Goal: Task Accomplishment & Management: Manage account settings

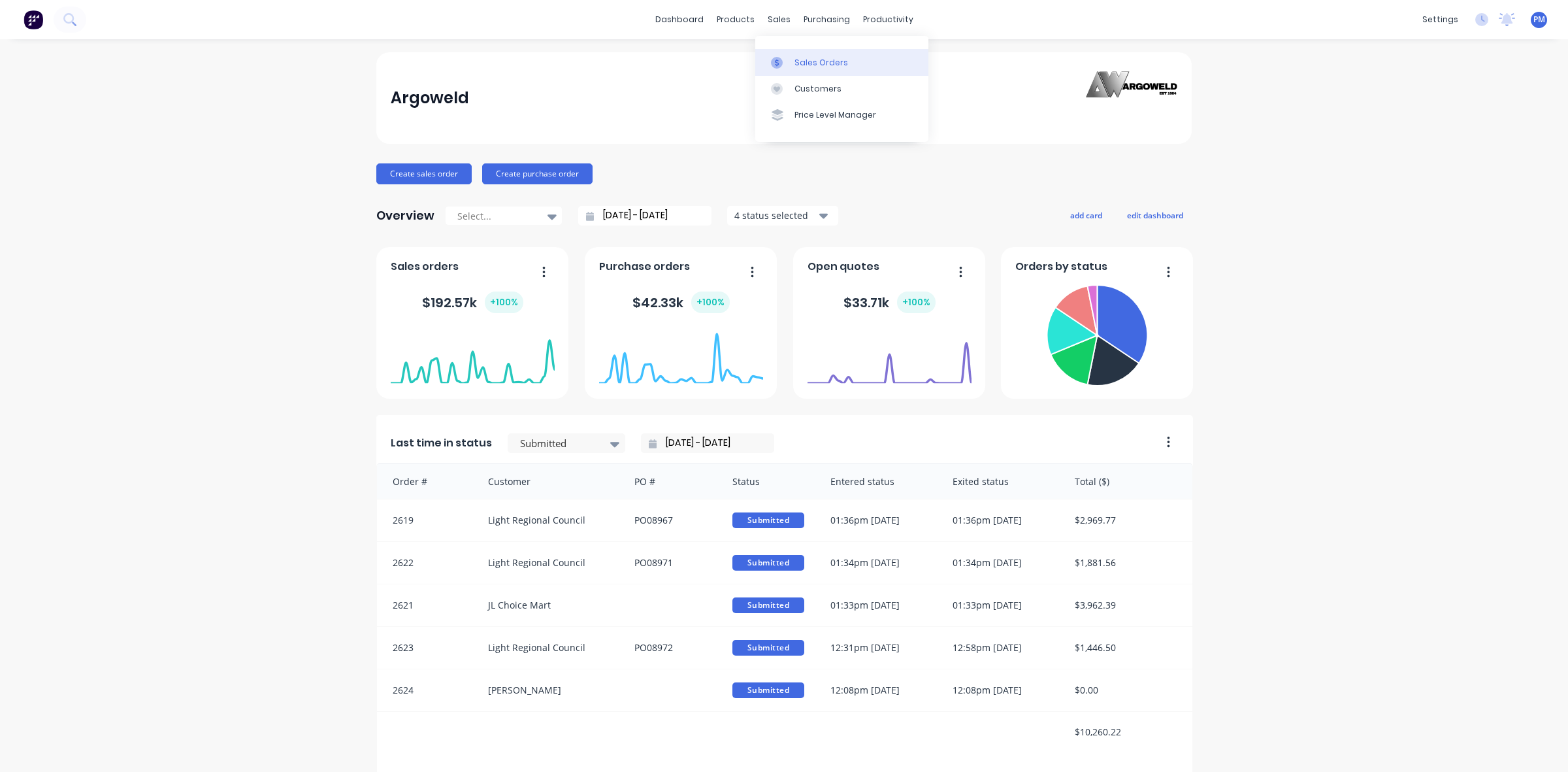
click at [809, 66] on div "Sales Orders" at bounding box center [820, 62] width 53 height 11
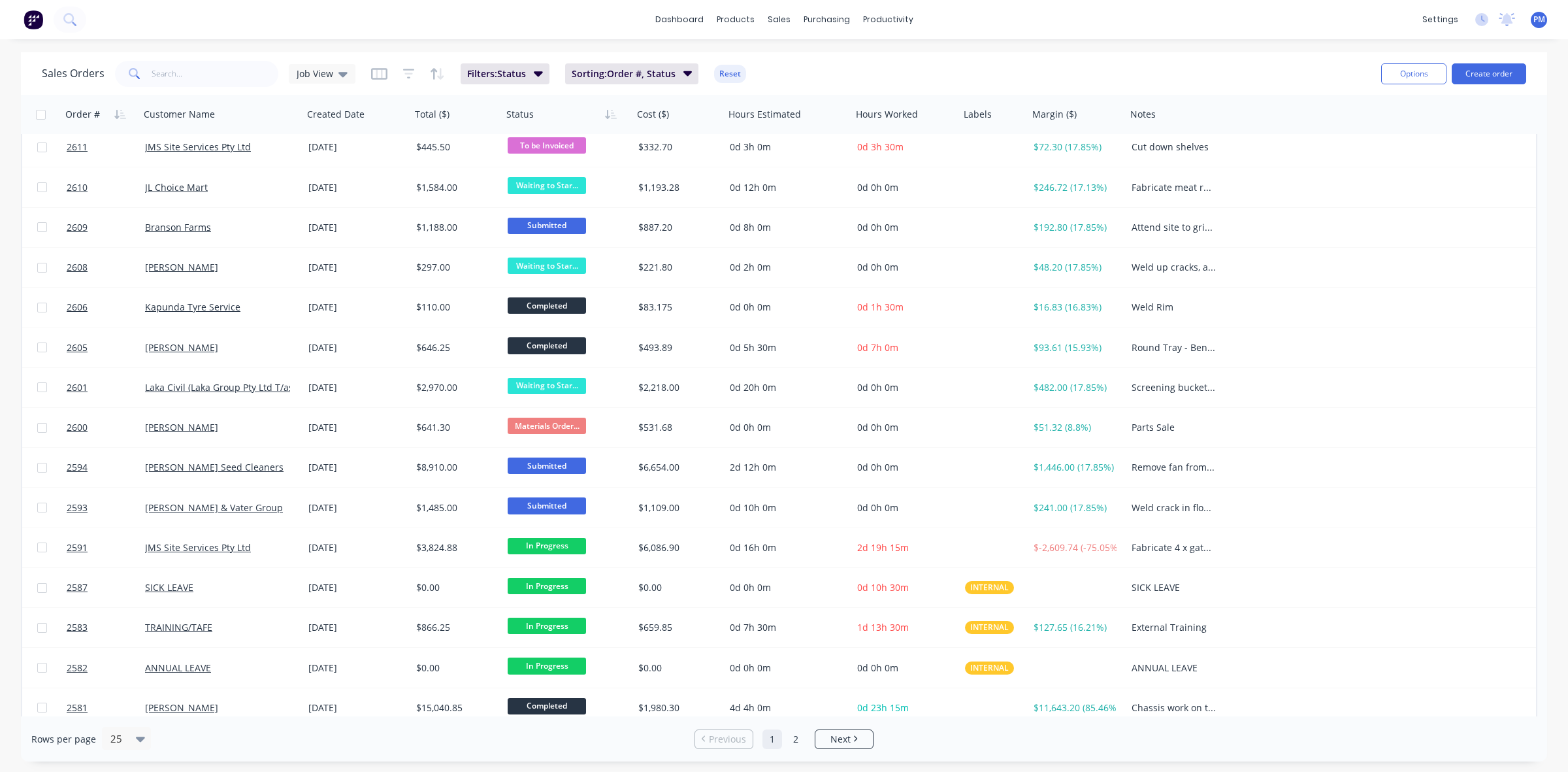
scroll to position [418, 0]
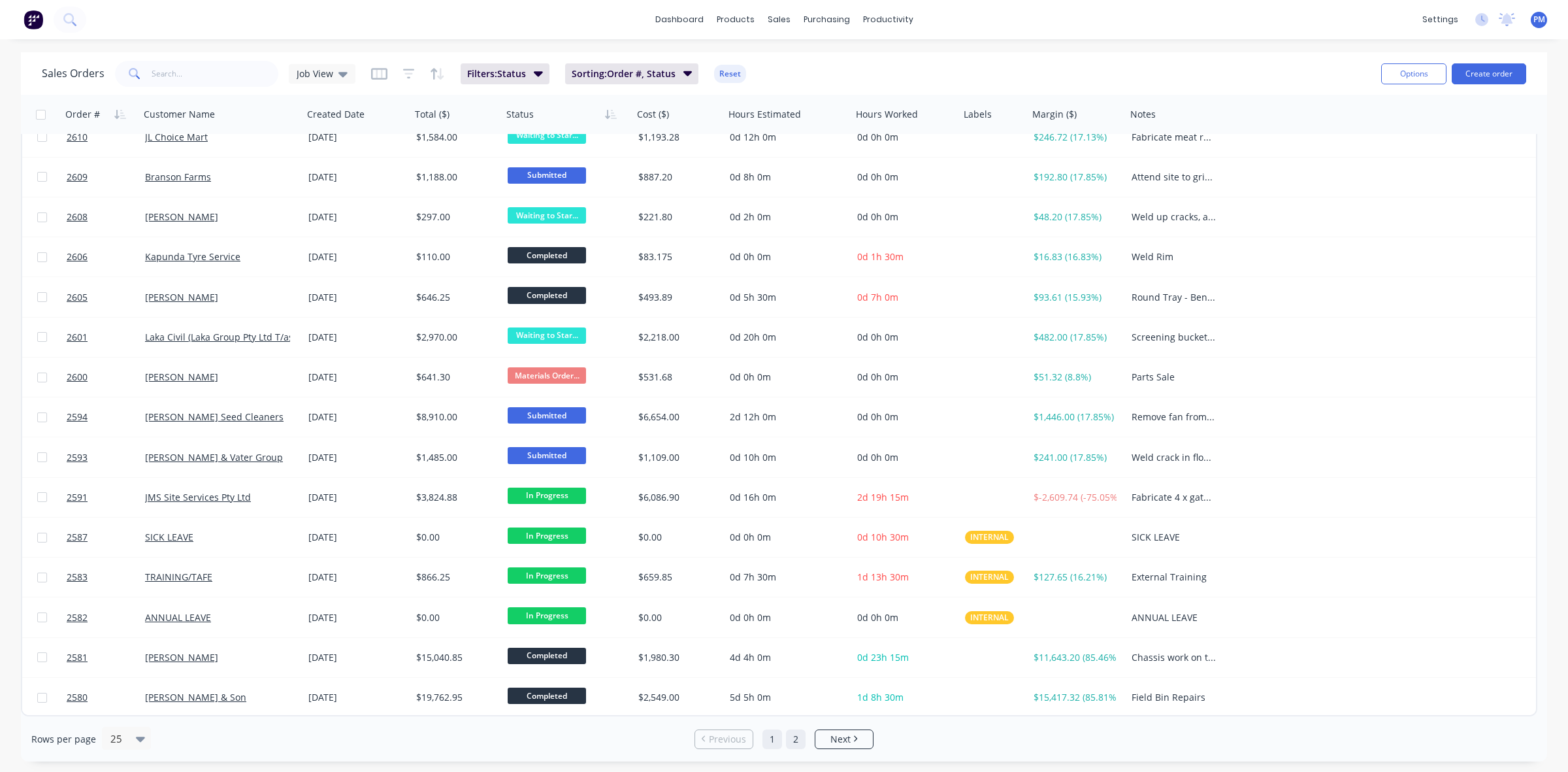
click at [798, 738] on link "2" at bounding box center [795, 739] width 20 height 20
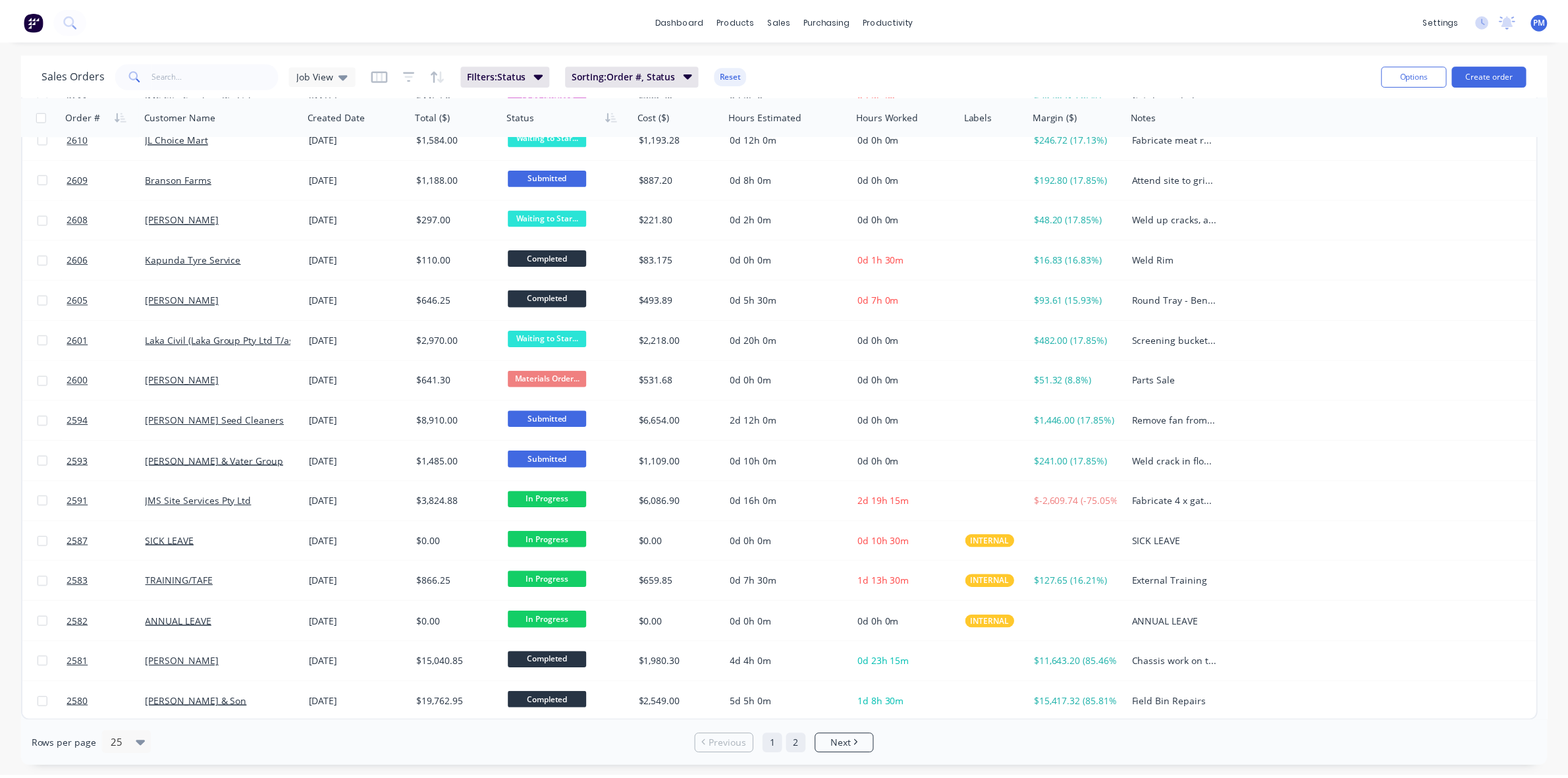
scroll to position [0, 0]
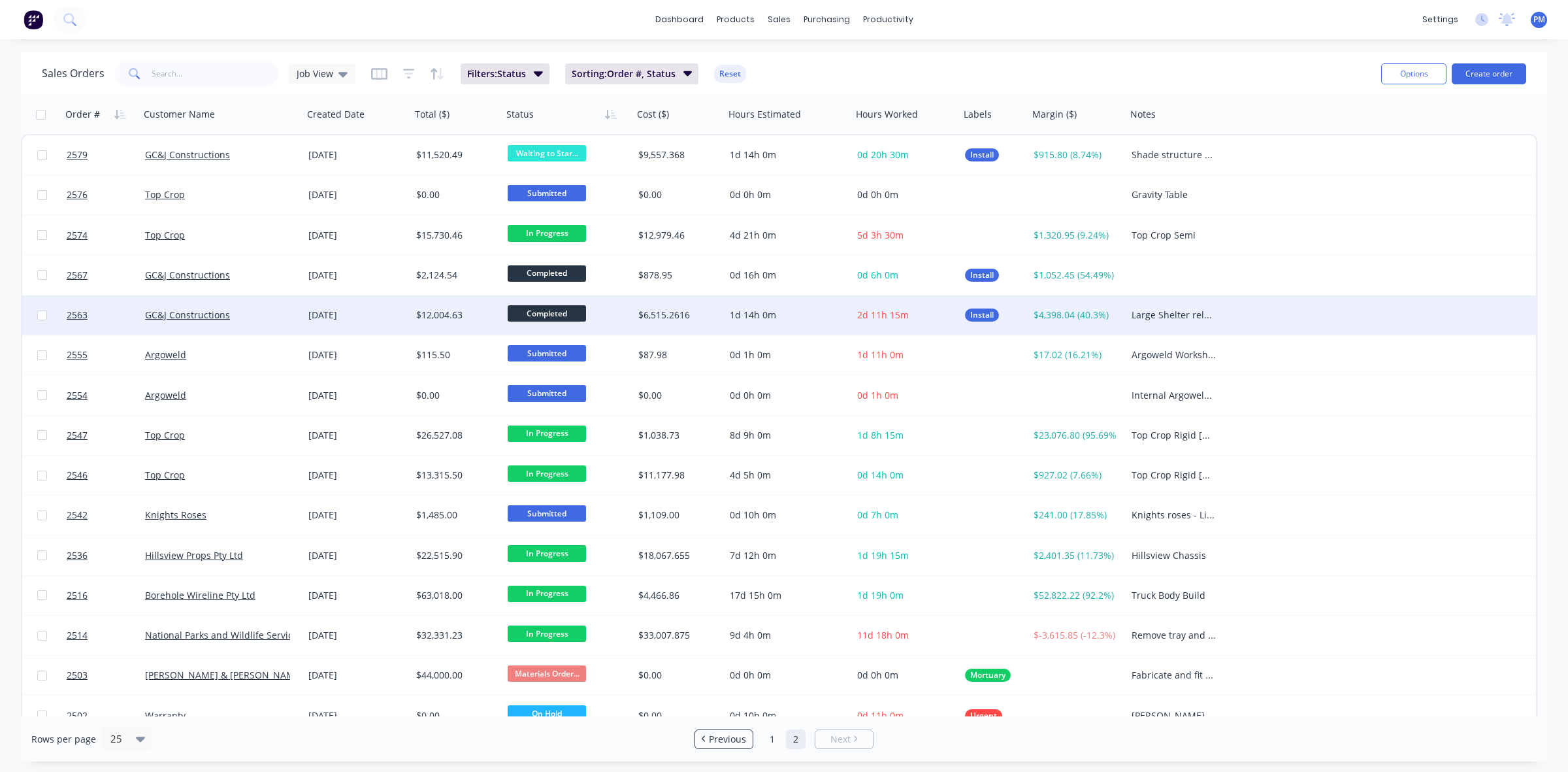
click at [280, 312] on div "GC&J Constructions" at bounding box center [218, 314] width 145 height 13
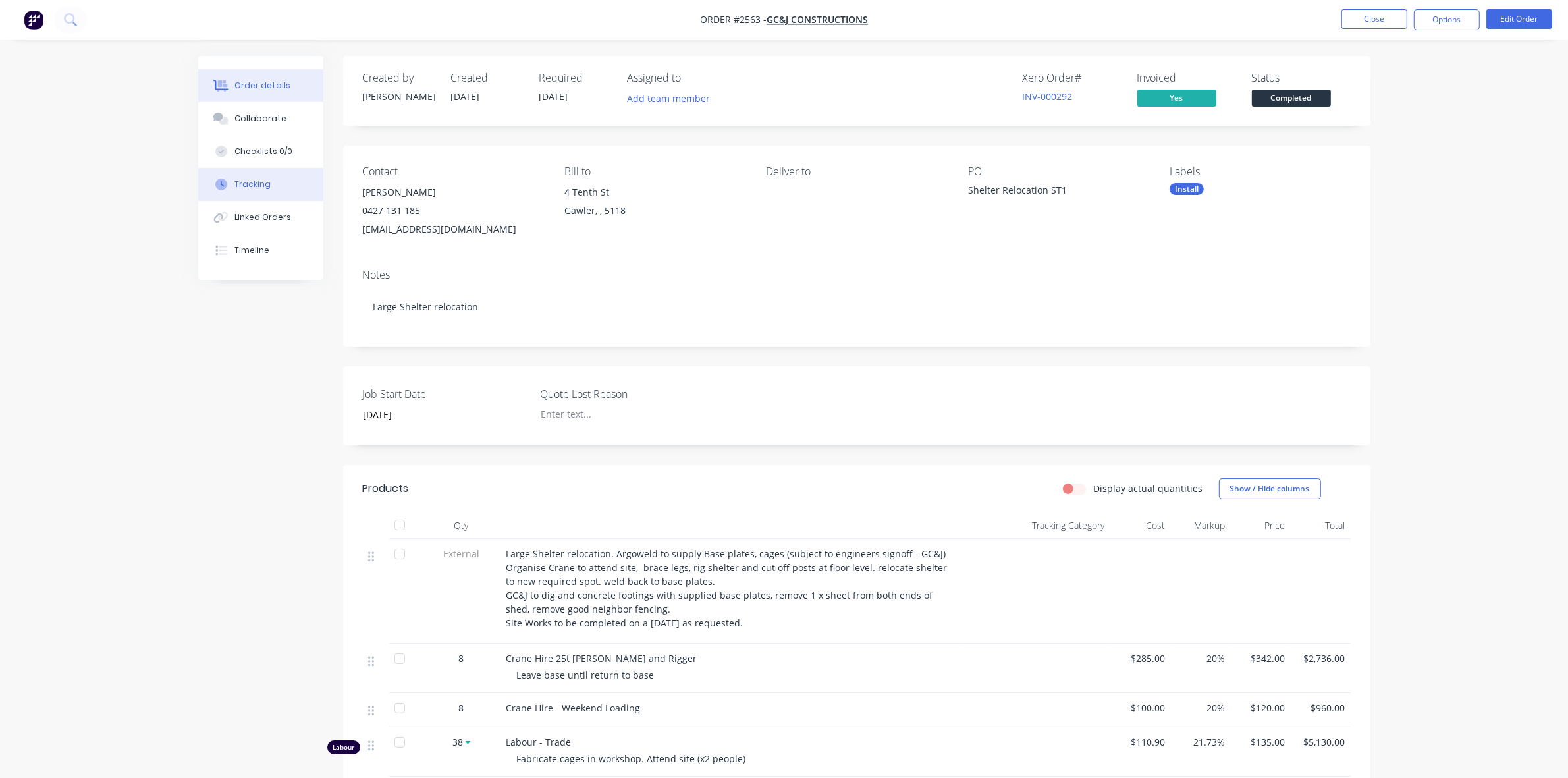
click at [270, 185] on button "Tracking" at bounding box center [261, 184] width 125 height 33
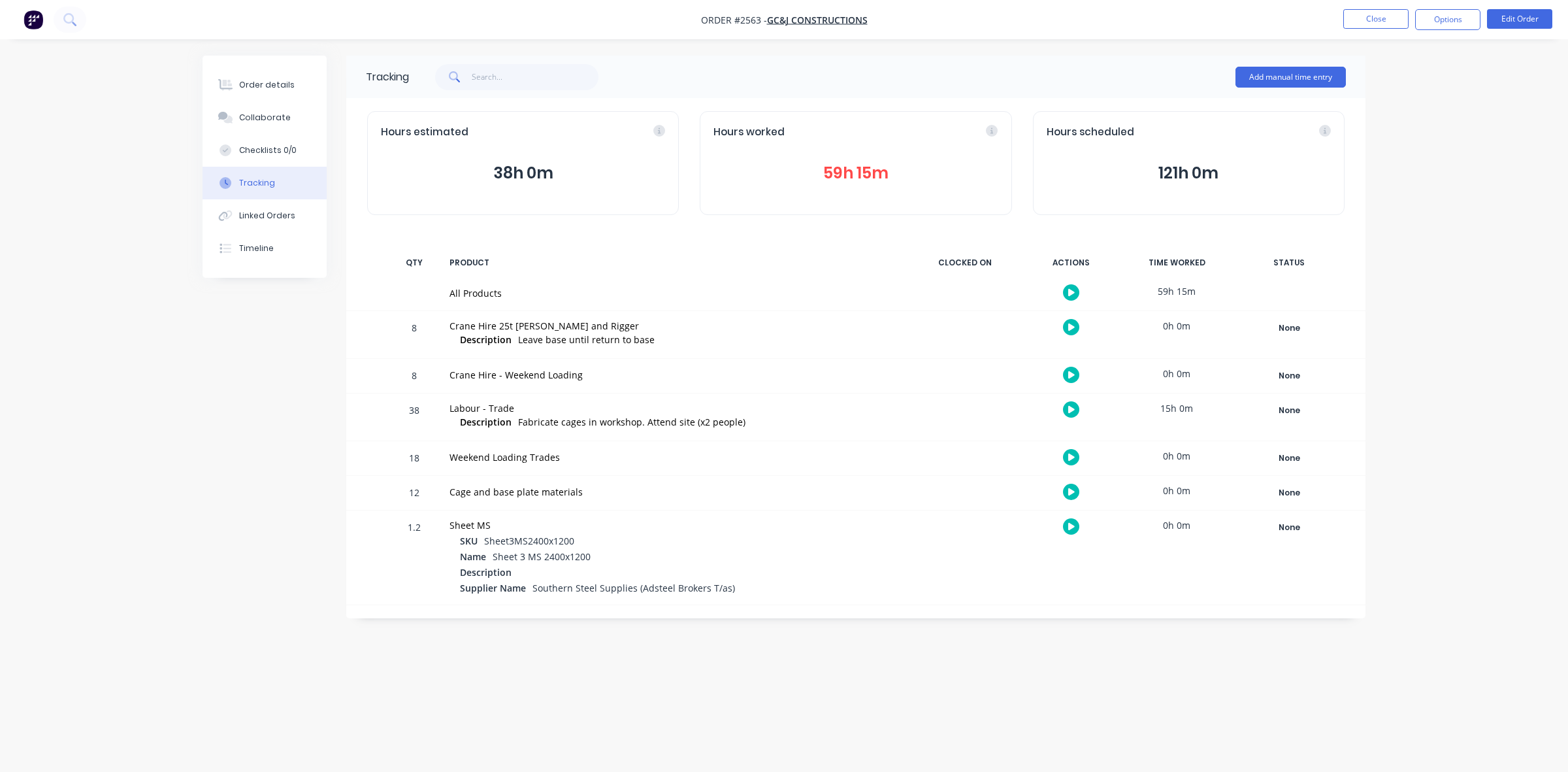
click at [841, 167] on button "59h 15m" at bounding box center [856, 173] width 284 height 25
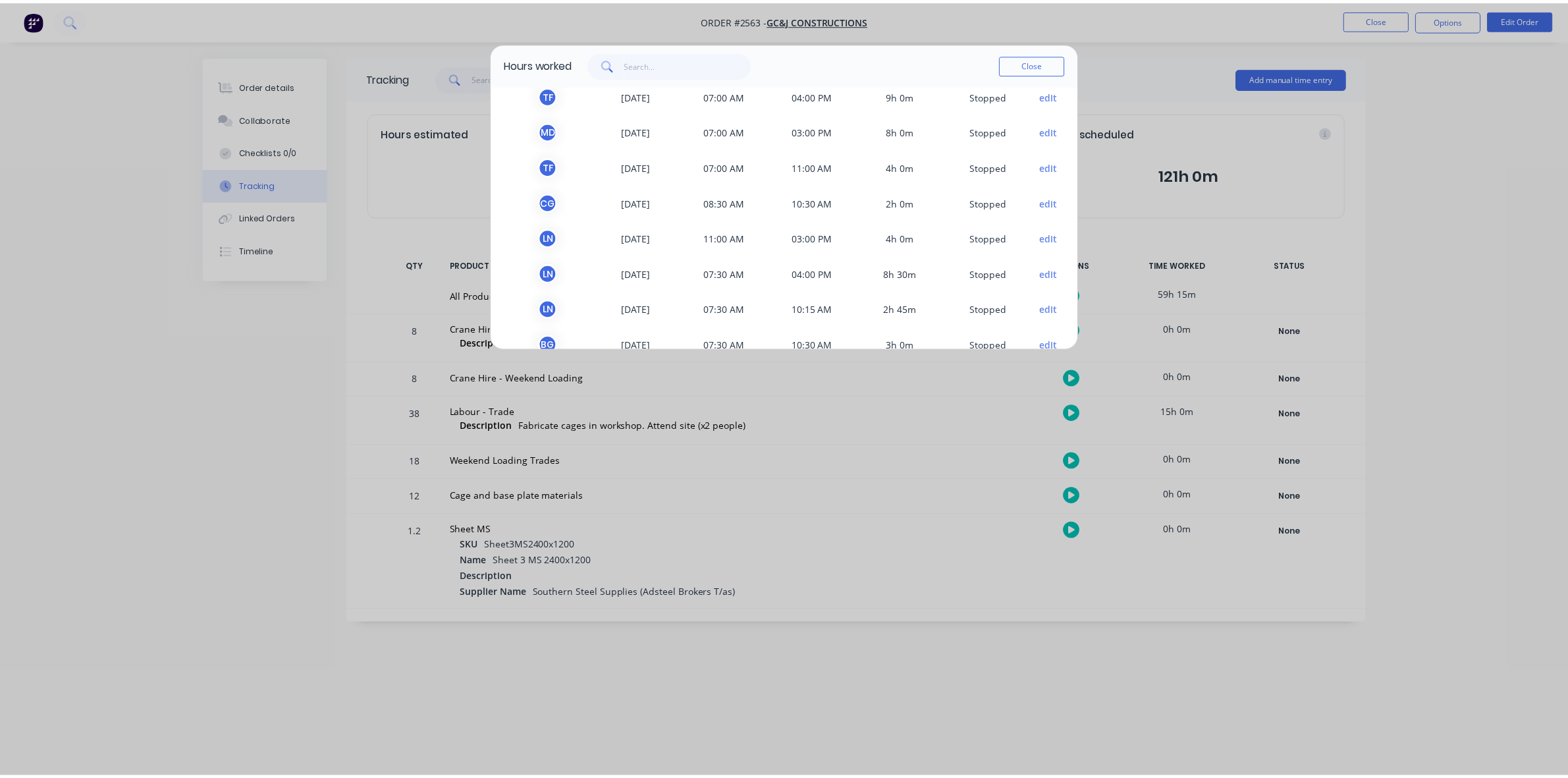
scroll to position [252, 0]
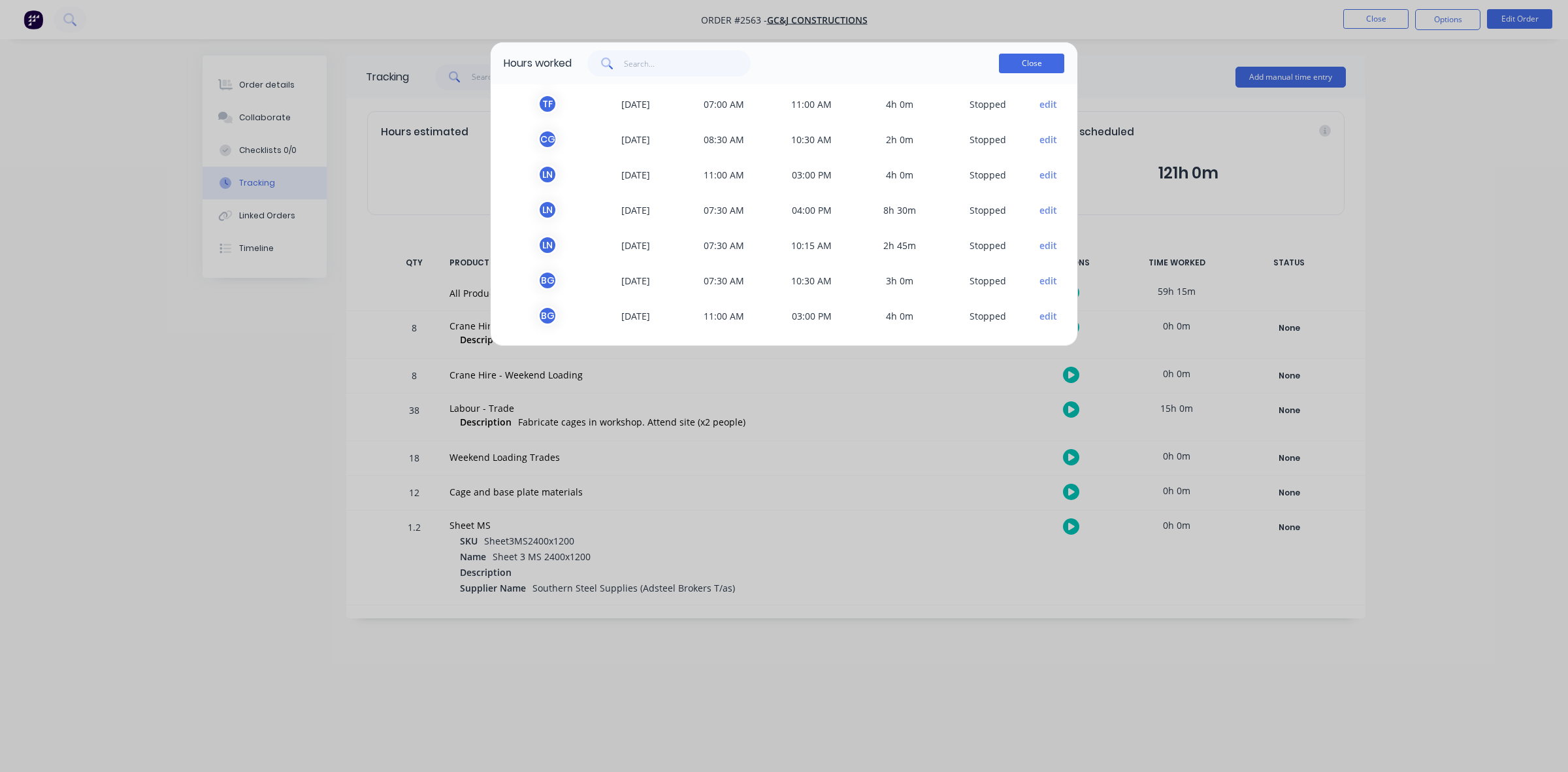
click at [1035, 62] on button "Close" at bounding box center [1031, 63] width 66 height 20
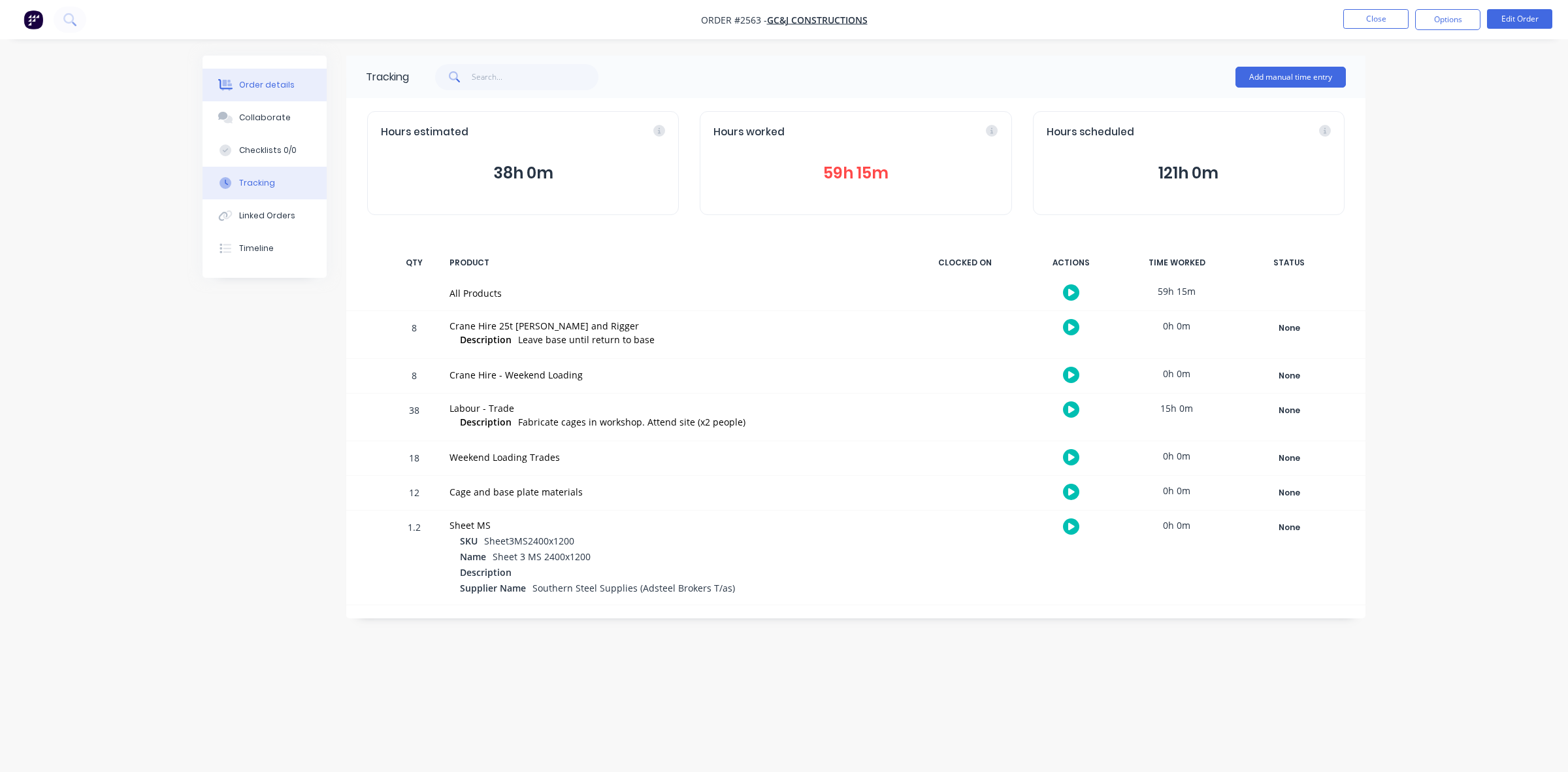
click at [262, 82] on div "Order details" at bounding box center [267, 85] width 55 height 11
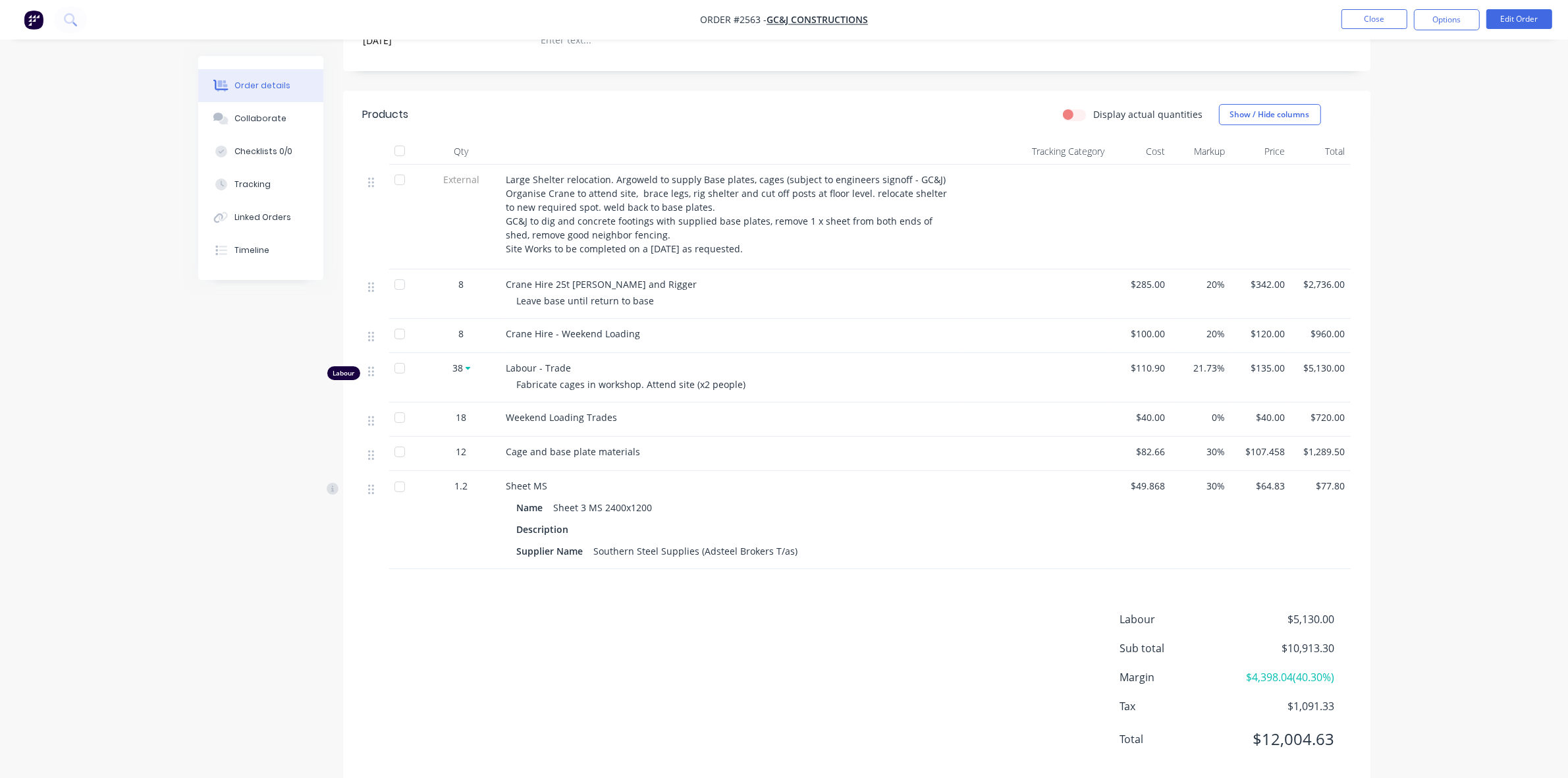
scroll to position [403, 0]
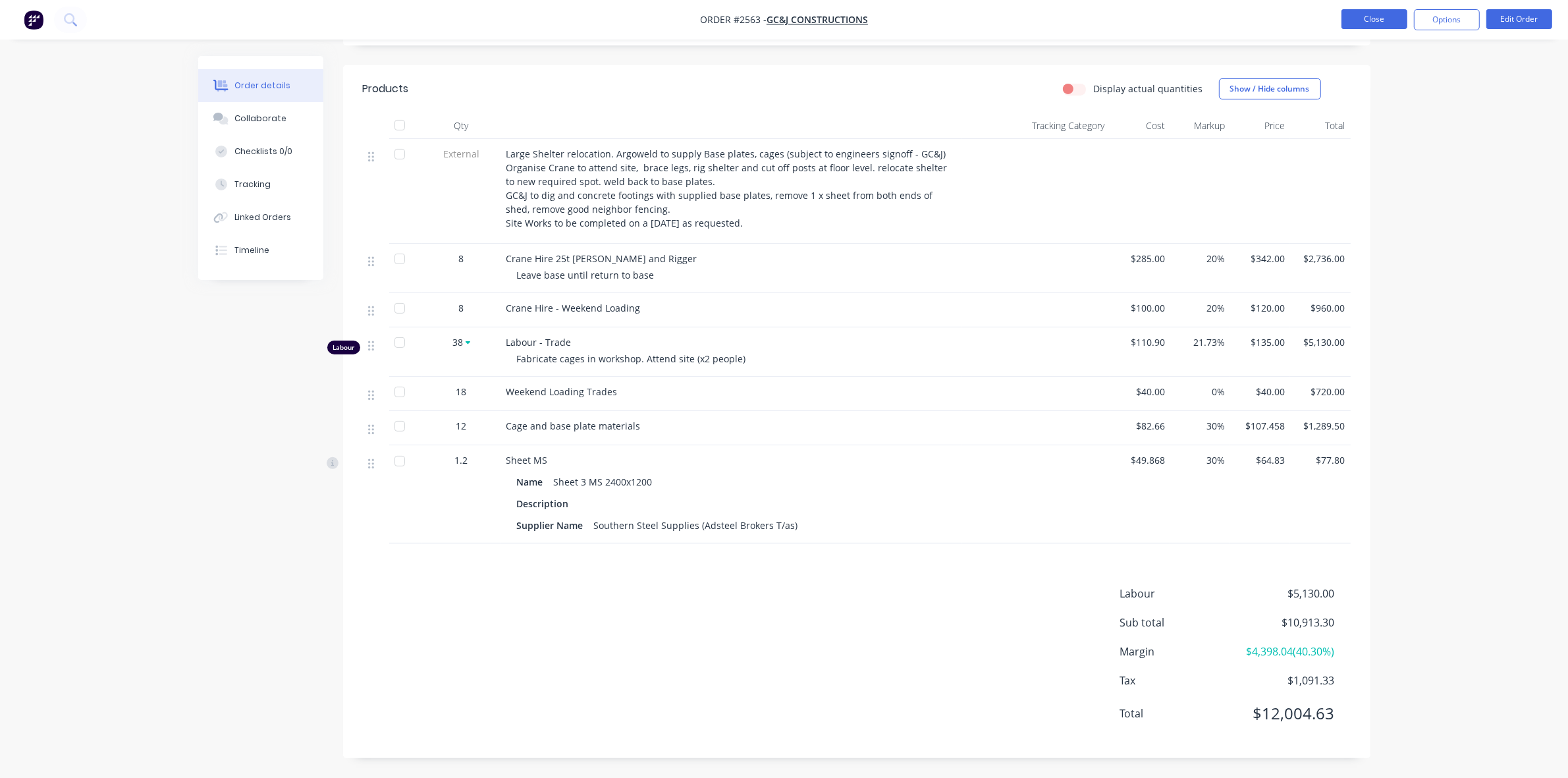
click at [1353, 18] on button "Close" at bounding box center [1374, 19] width 66 height 20
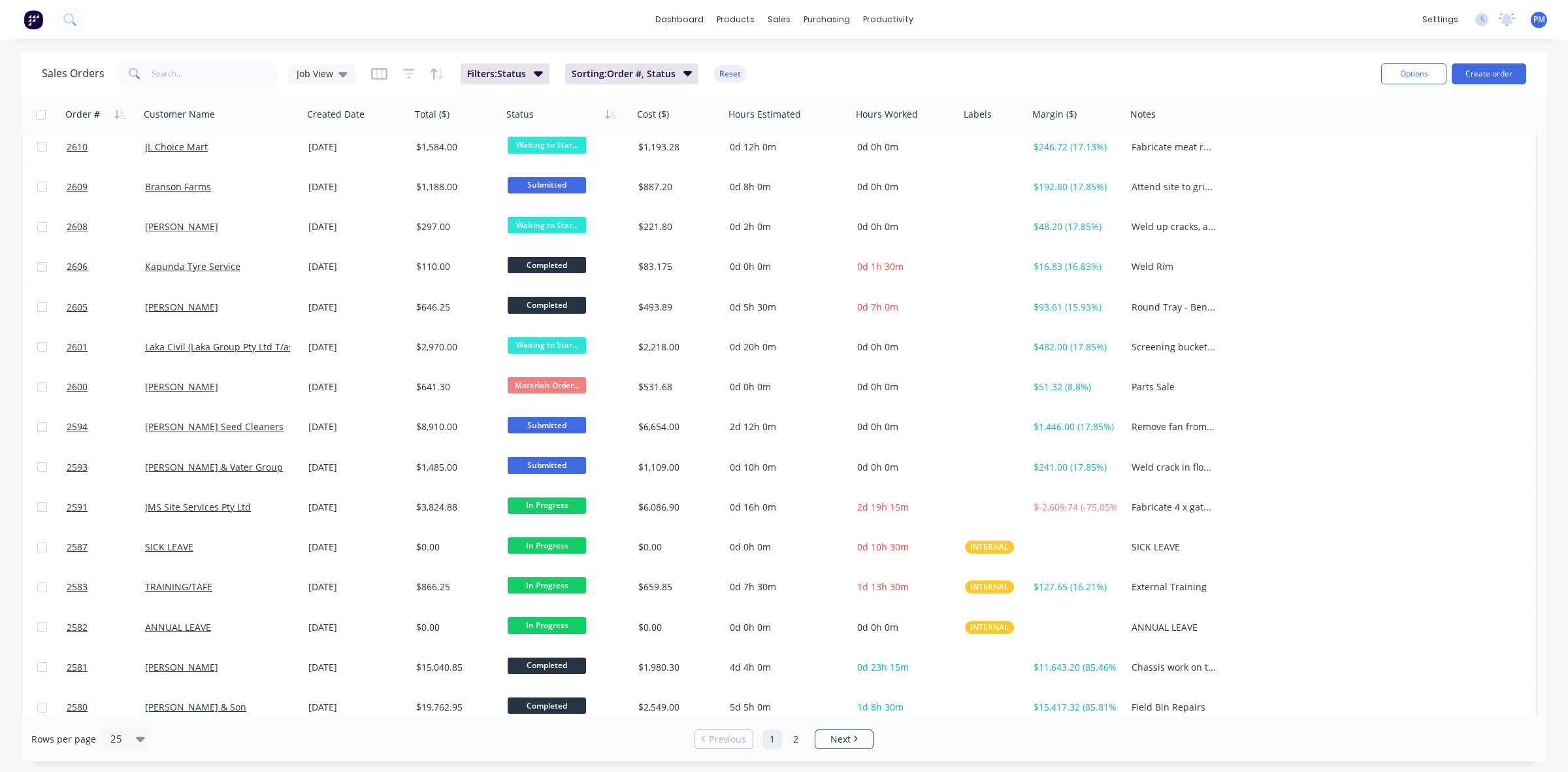
scroll to position [418, 0]
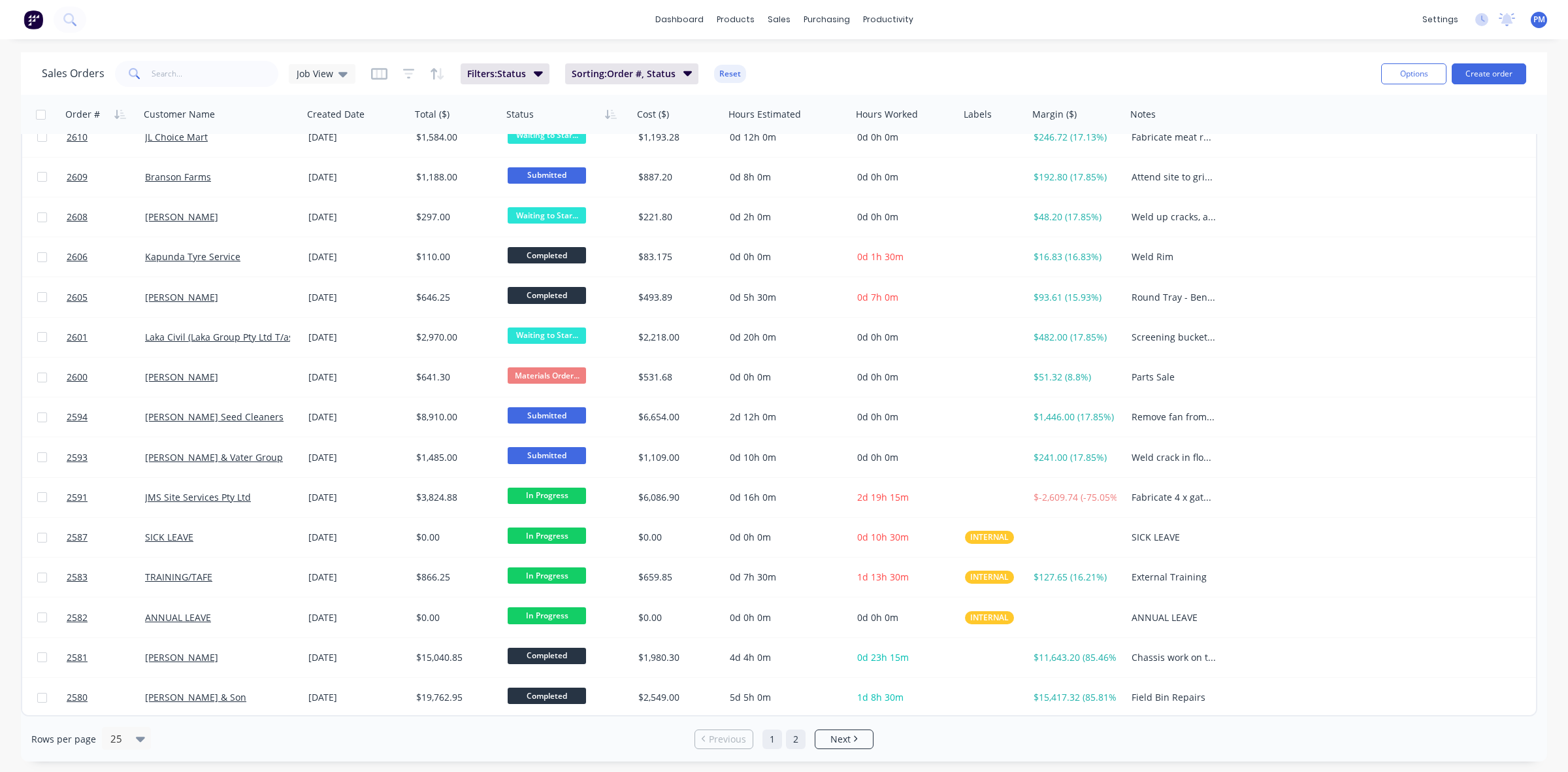
click at [795, 733] on link "2" at bounding box center [795, 739] width 20 height 20
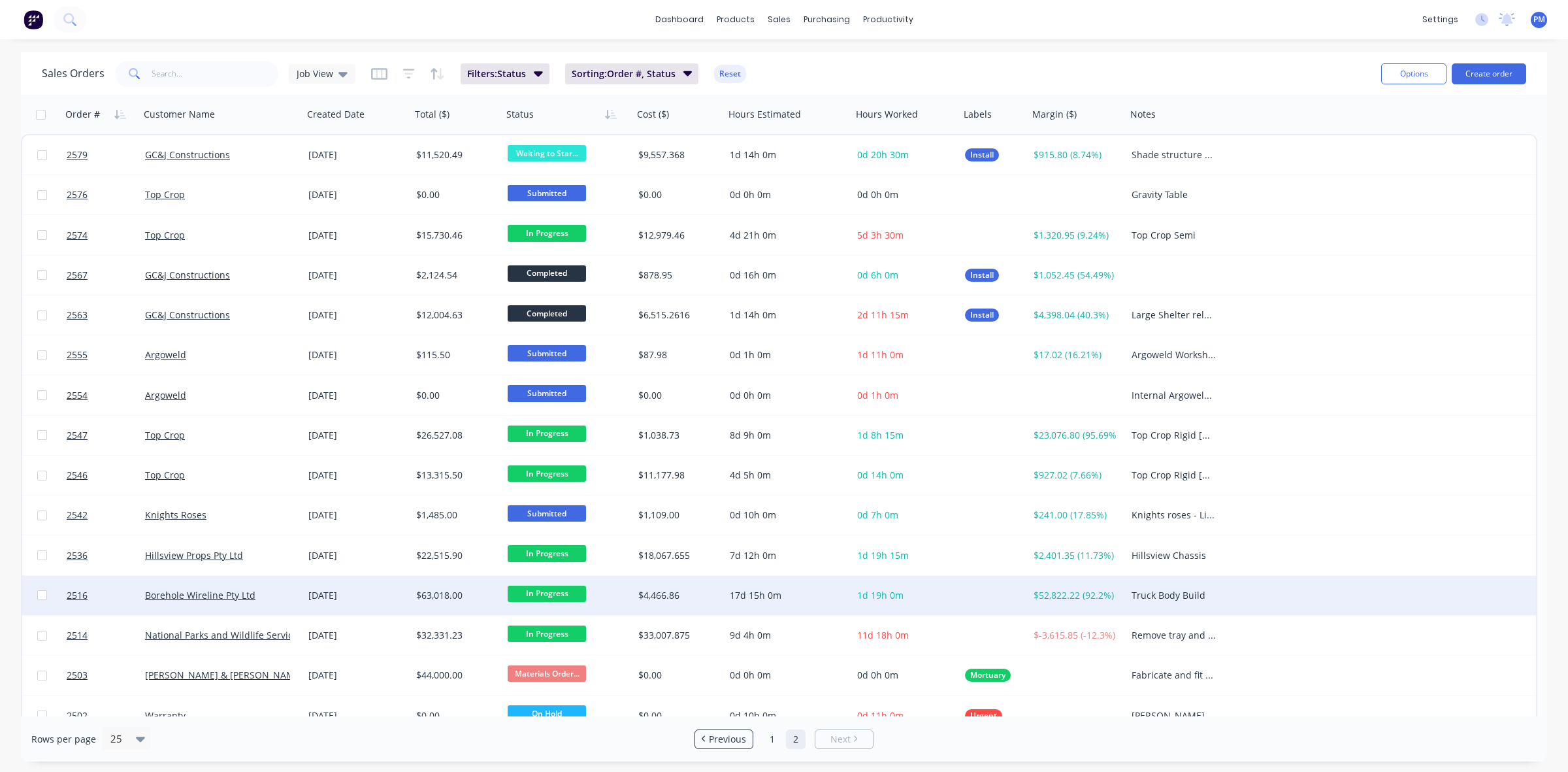
scroll to position [57, 0]
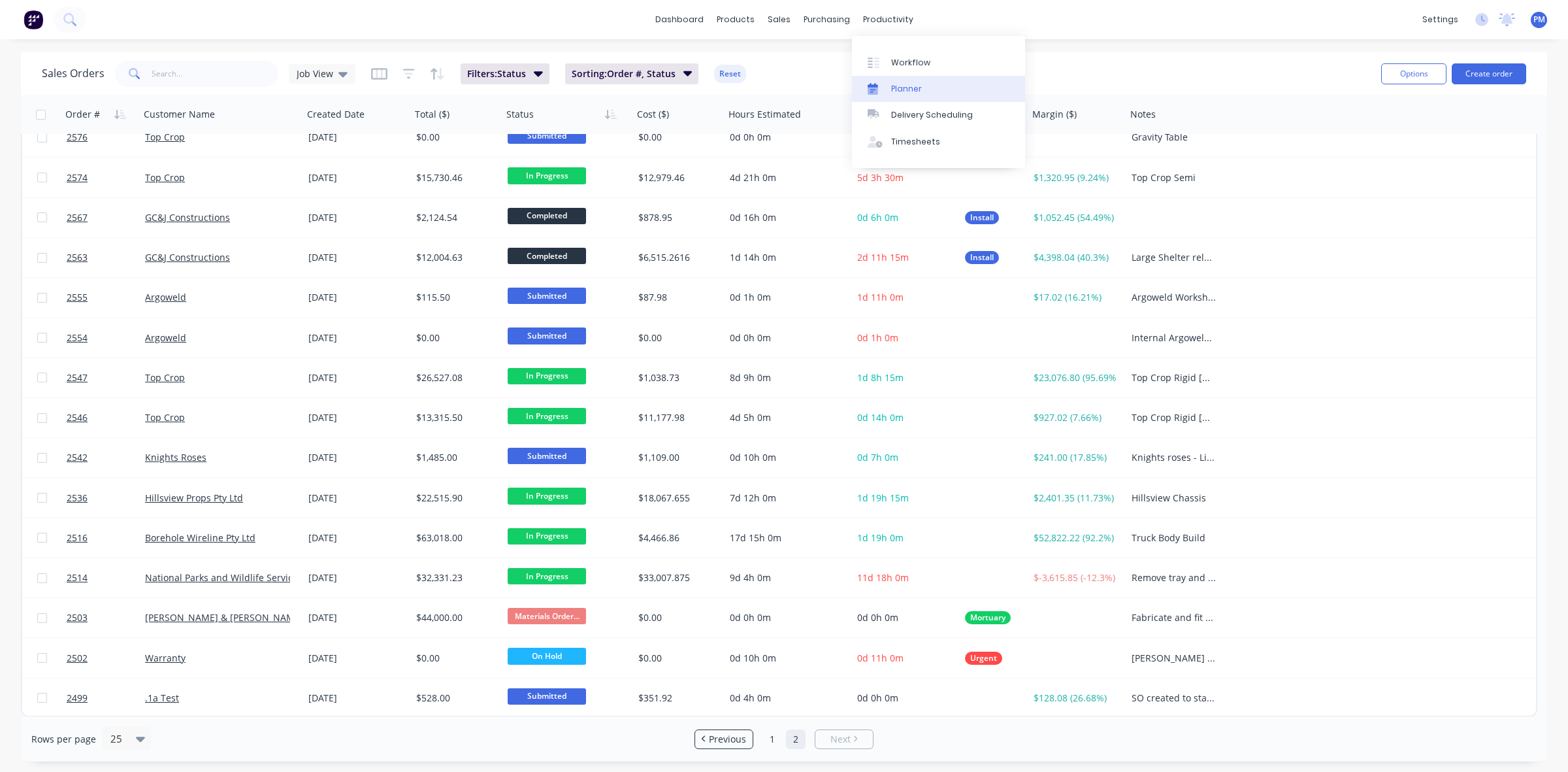
click at [897, 87] on div "Planner" at bounding box center [906, 89] width 30 height 11
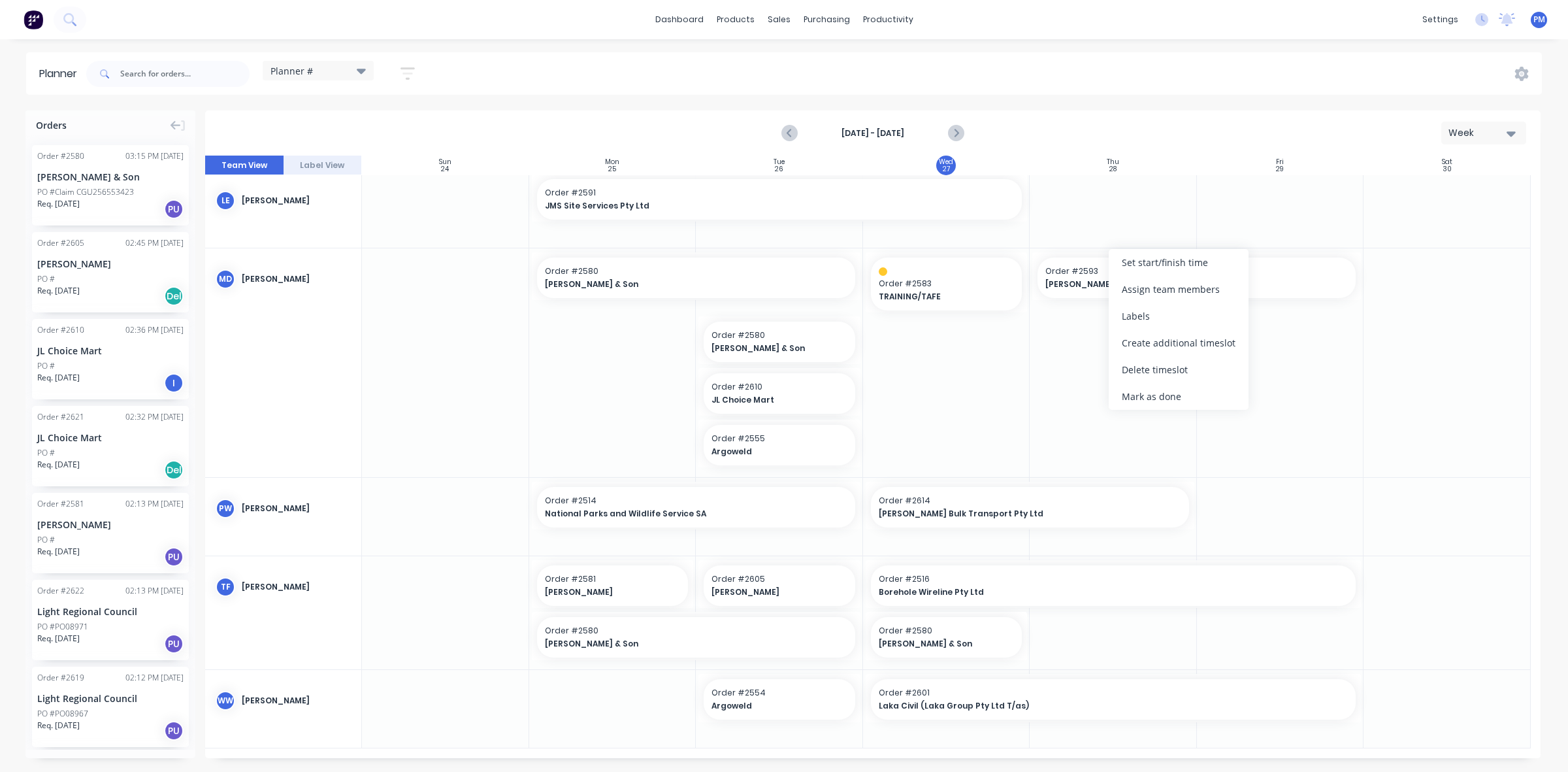
scroll to position [562, 0]
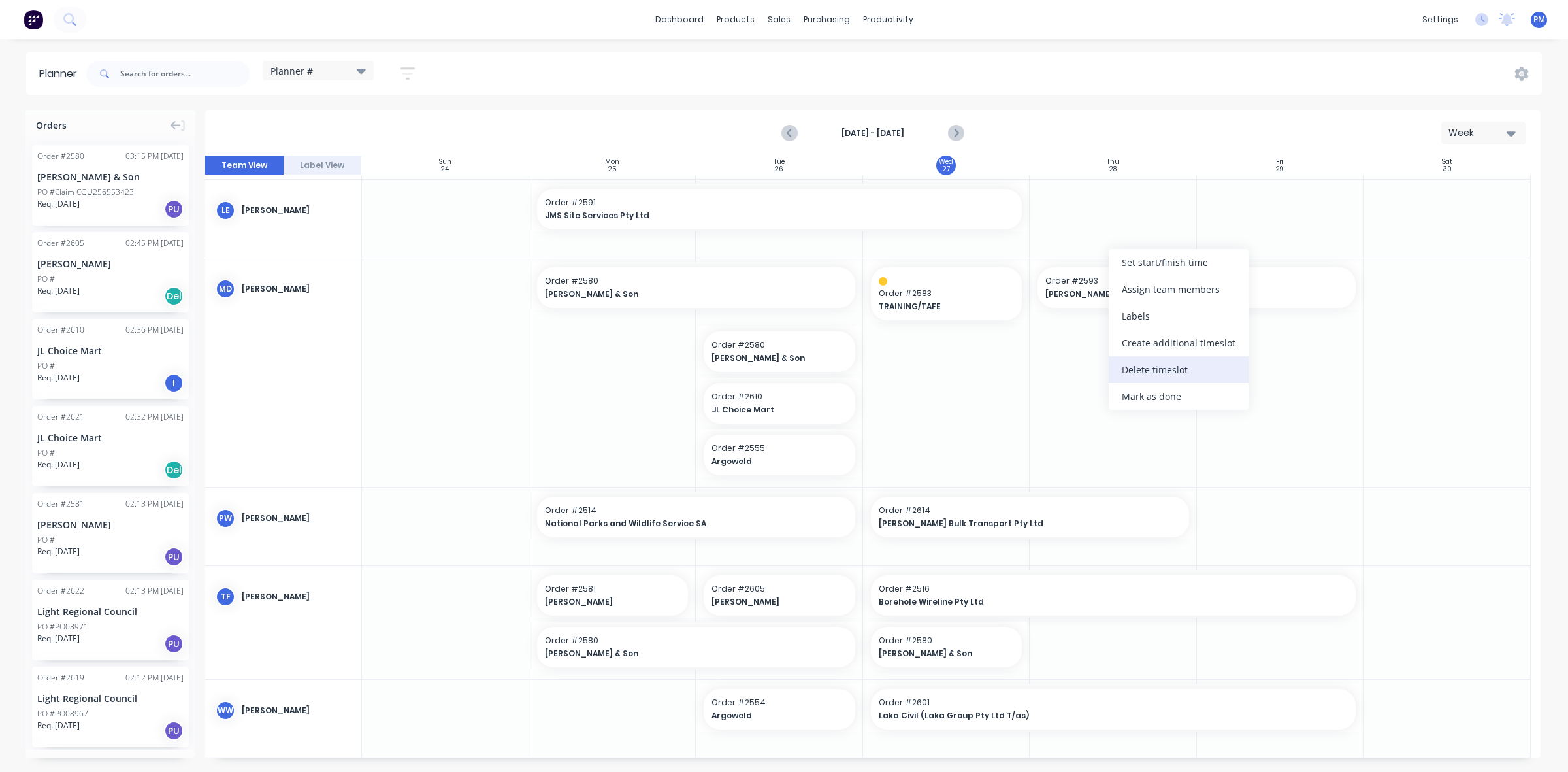
click at [1140, 369] on div "Delete timeslot" at bounding box center [1178, 370] width 140 height 27
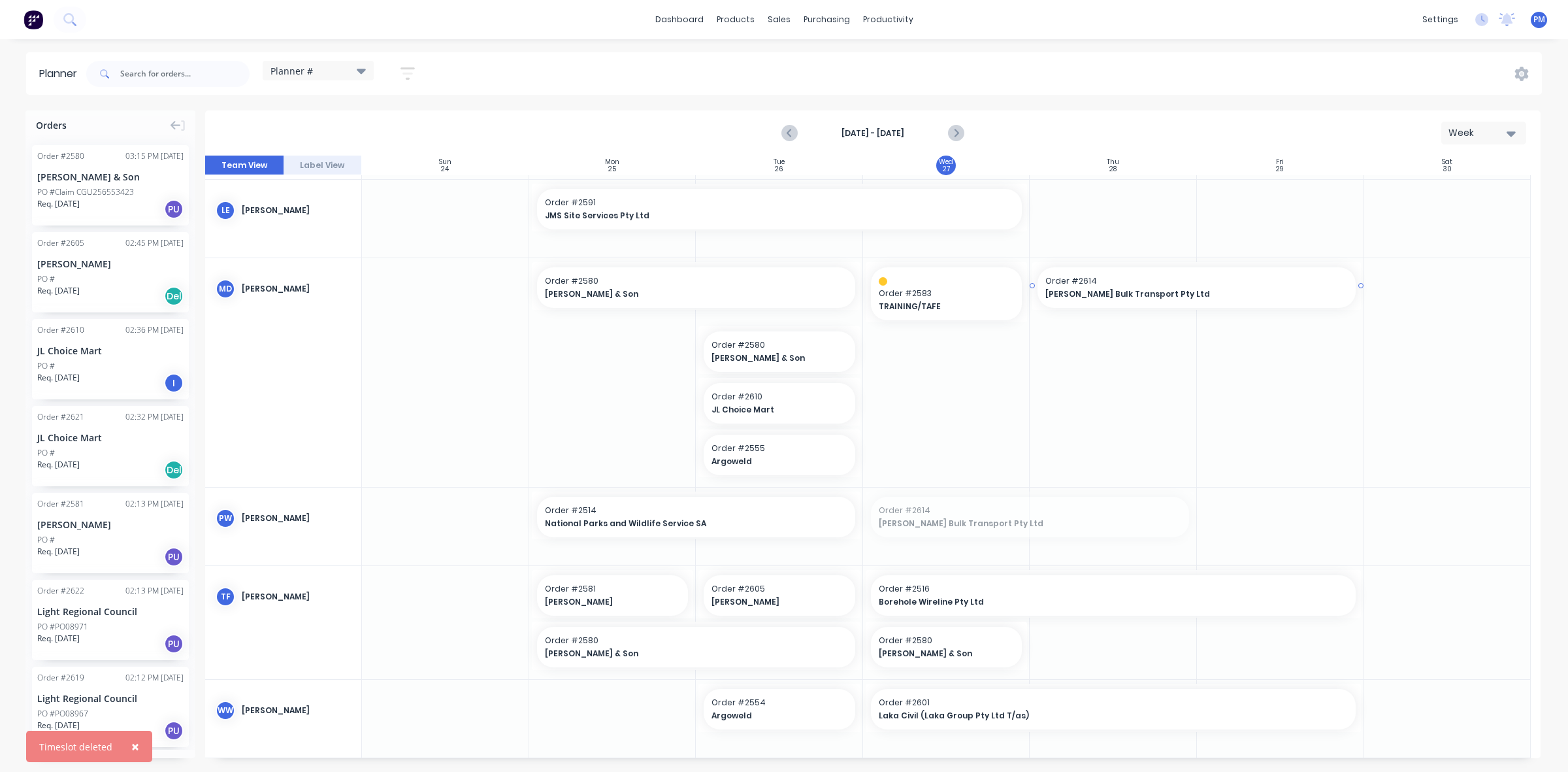
drag, startPoint x: 994, startPoint y: 523, endPoint x: 1132, endPoint y: 349, distance: 222.1
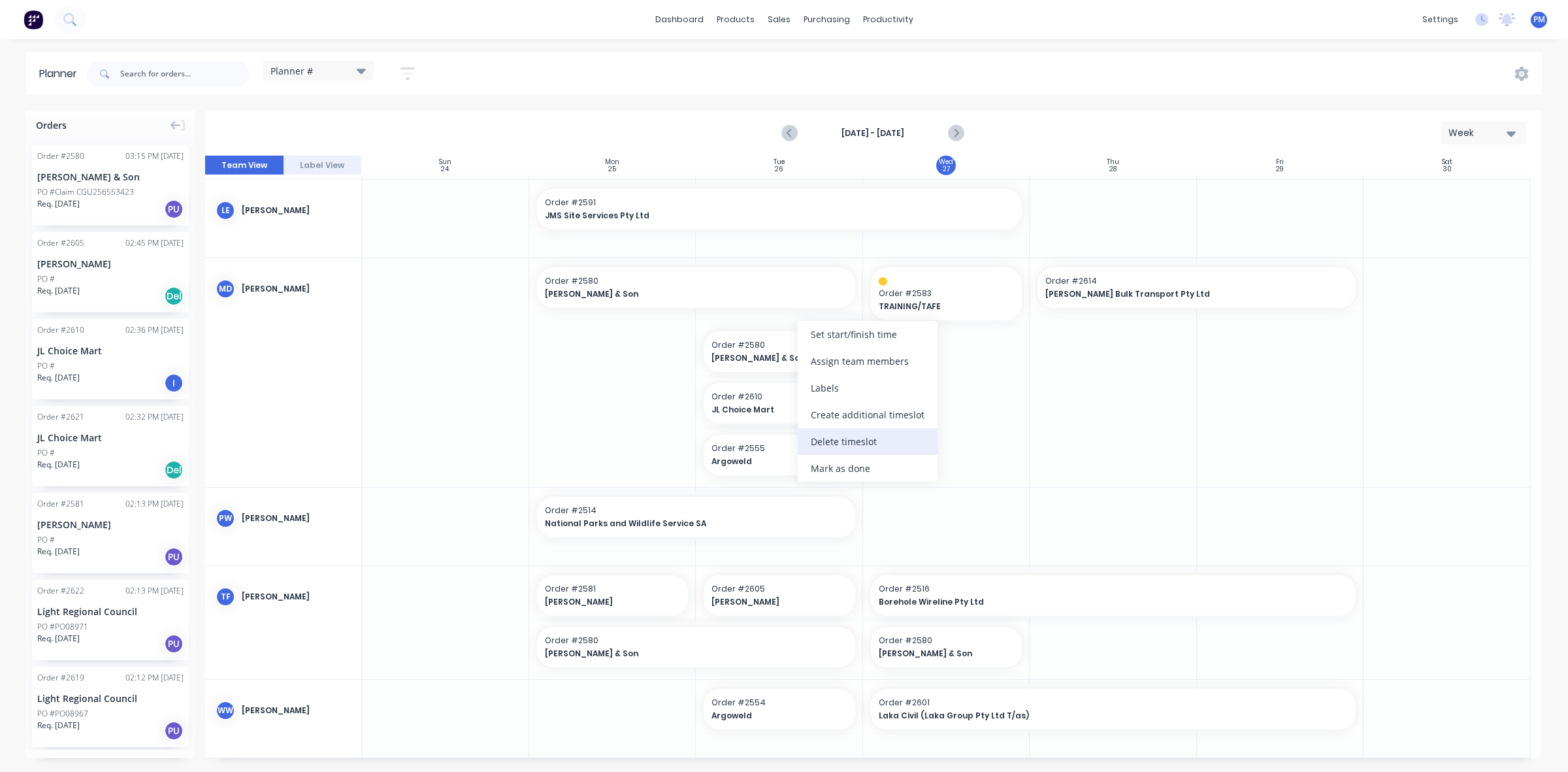
click at [841, 436] on div "Delete timeslot" at bounding box center [867, 441] width 140 height 27
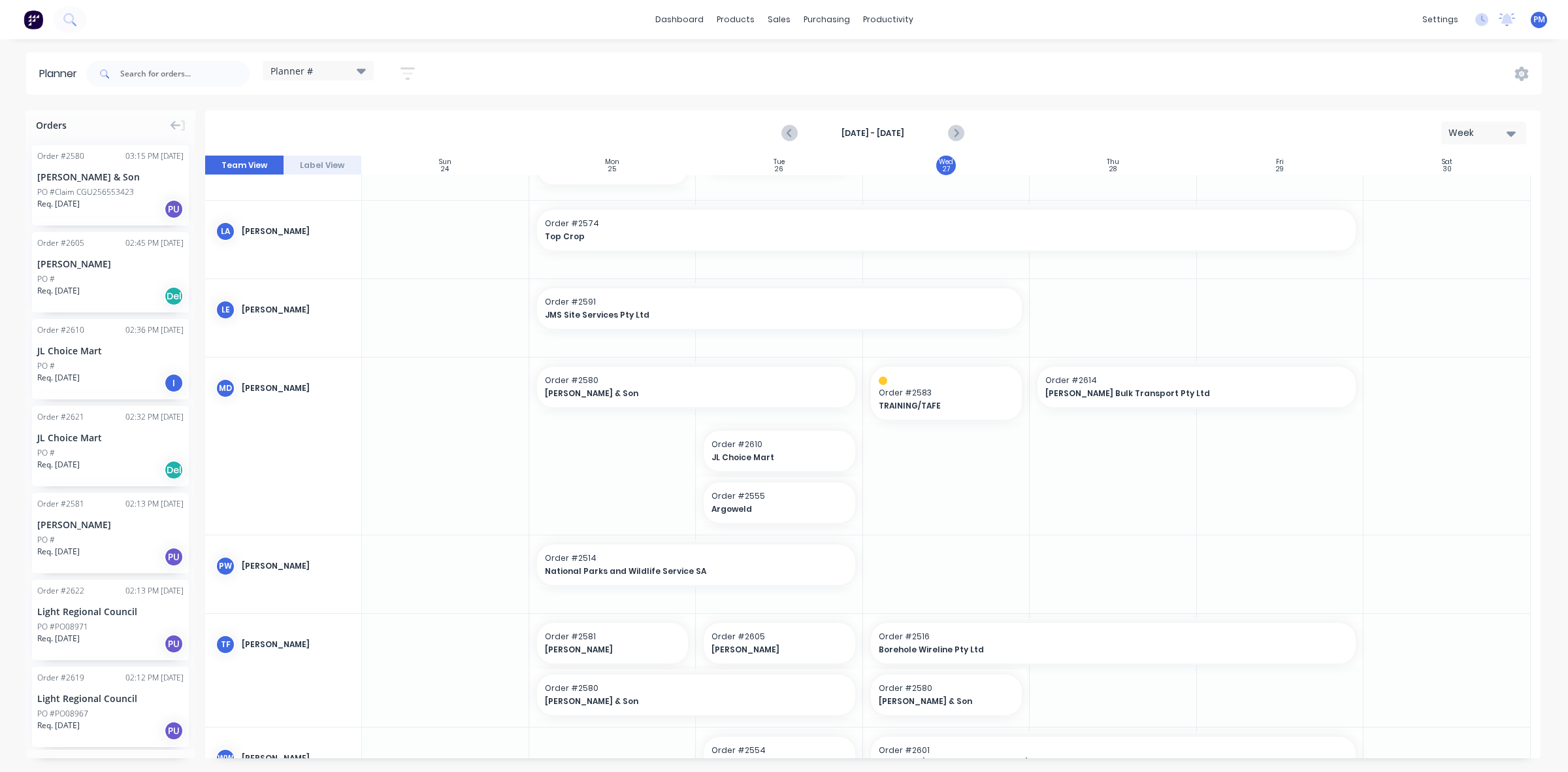
scroll to position [490, 0]
